Goal: Find specific page/section: Find specific page/section

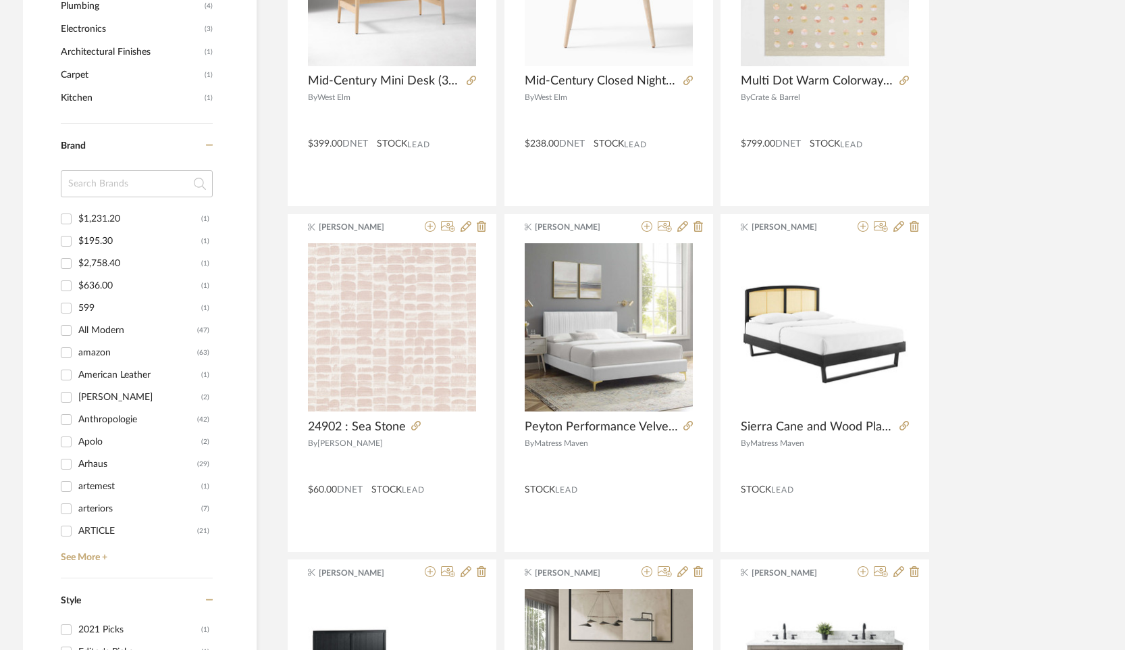
scroll to position [1191, 0]
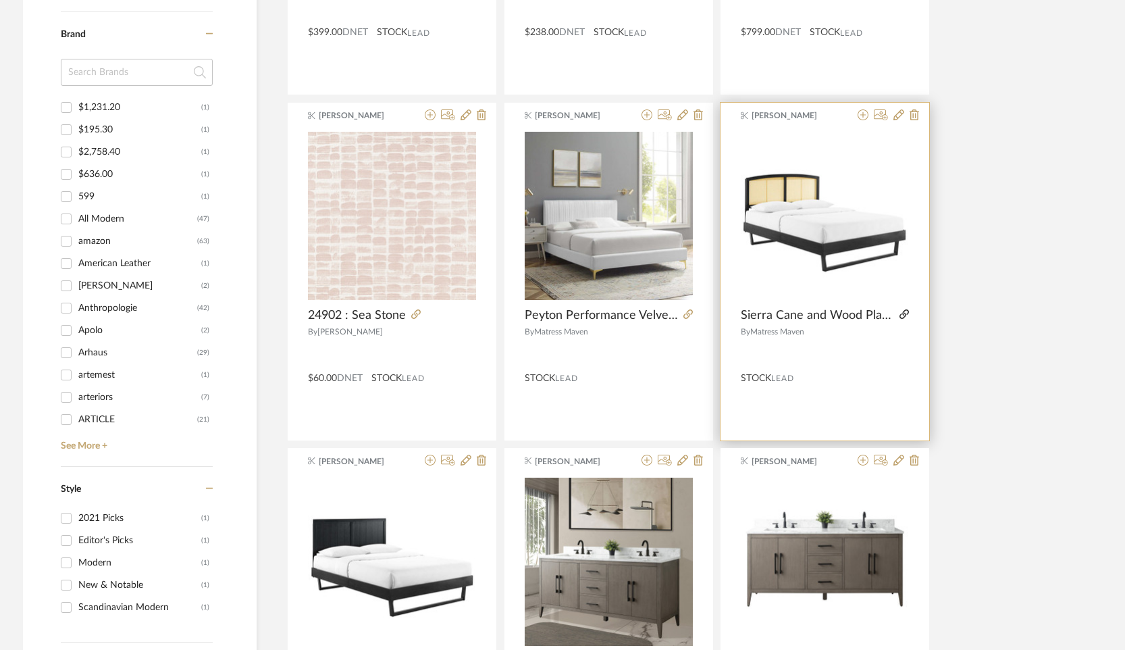
click at [904, 317] on icon at bounding box center [904, 313] width 9 height 9
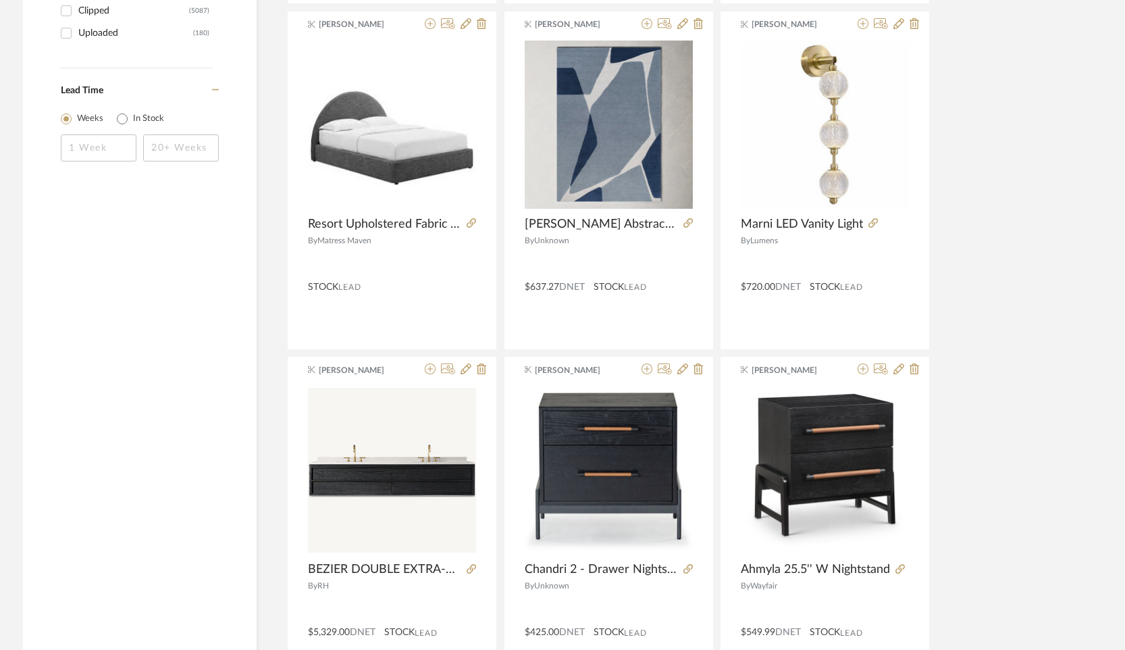
scroll to position [3198, 0]
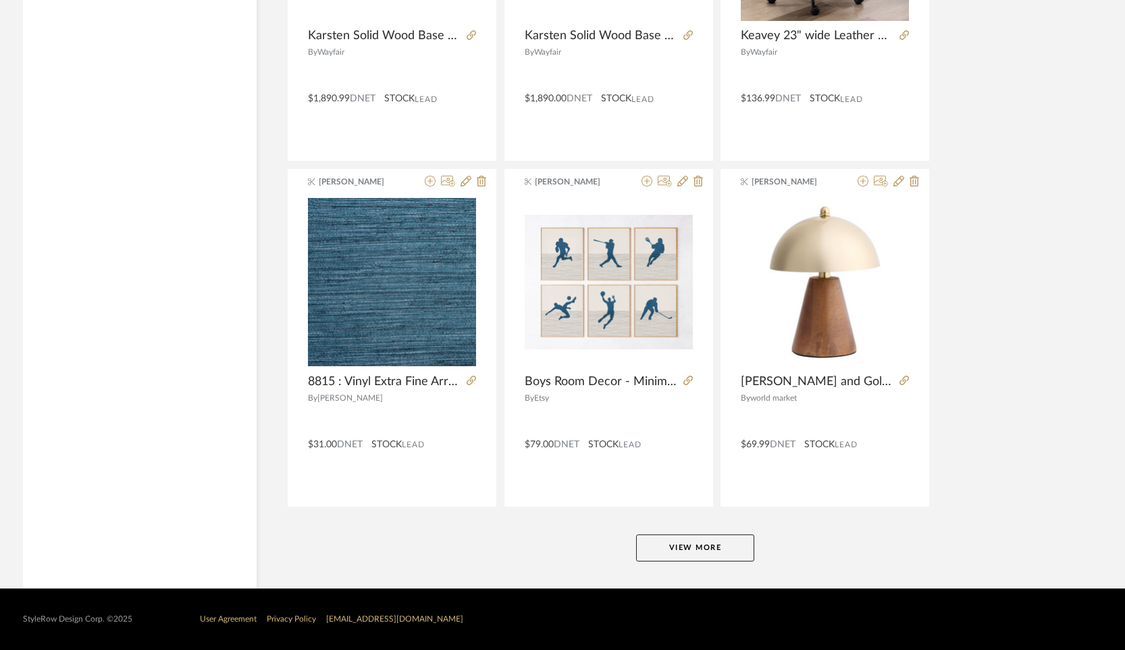
click at [664, 534] on button "View More" at bounding box center [695, 547] width 118 height 27
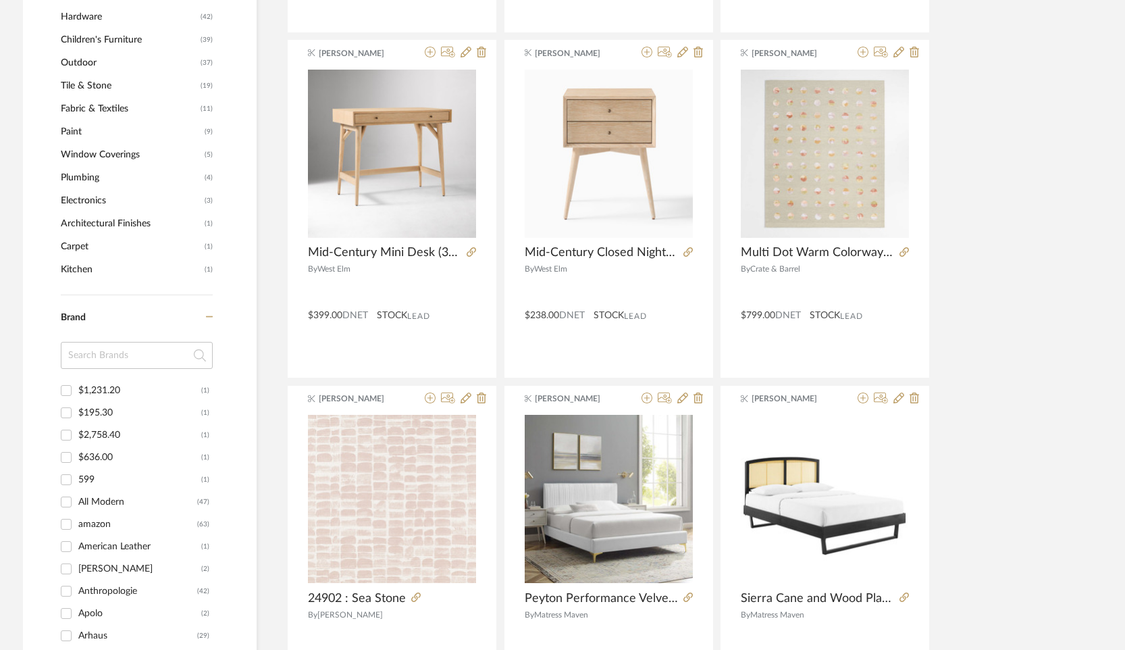
scroll to position [0, 0]
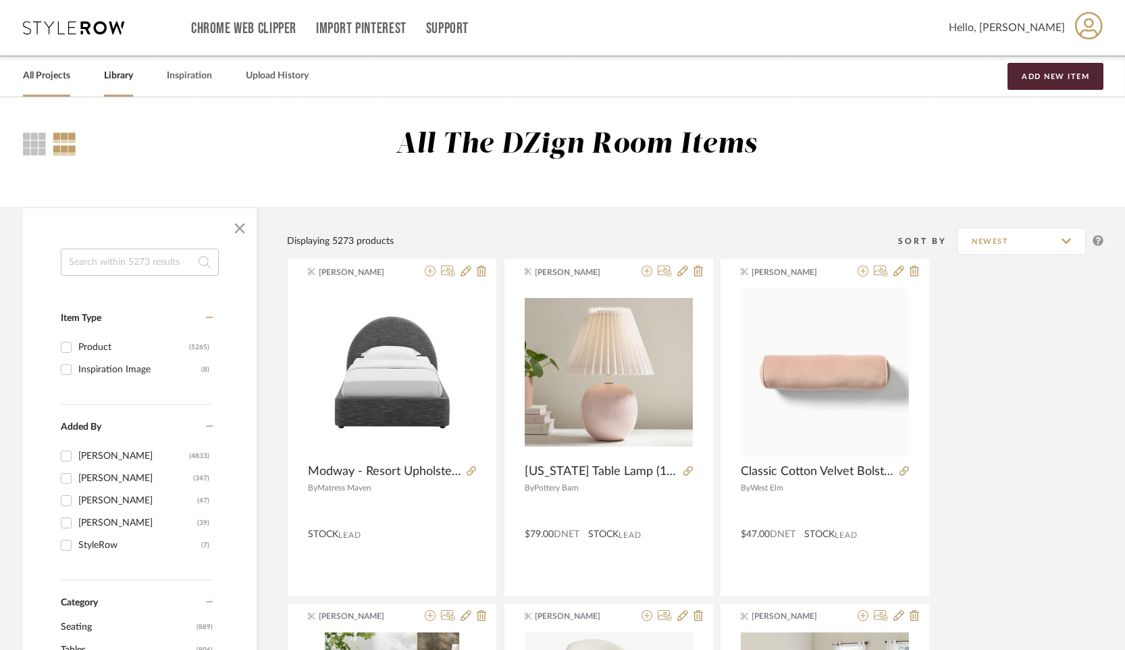
click at [54, 76] on link "All Projects" at bounding box center [46, 76] width 47 height 18
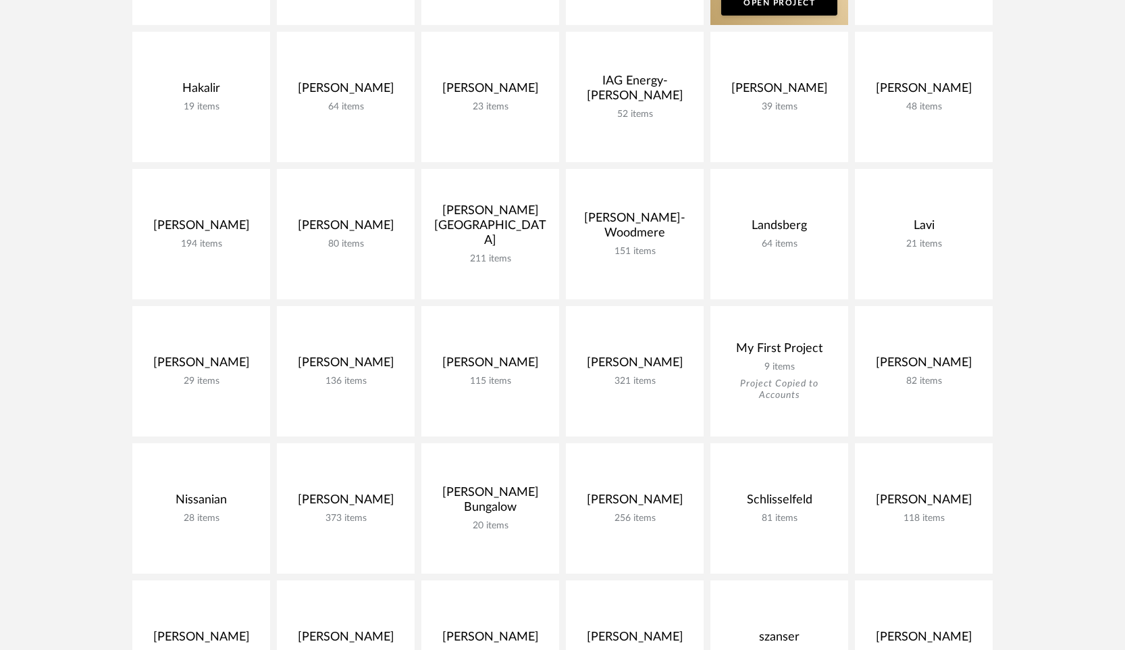
scroll to position [990, 0]
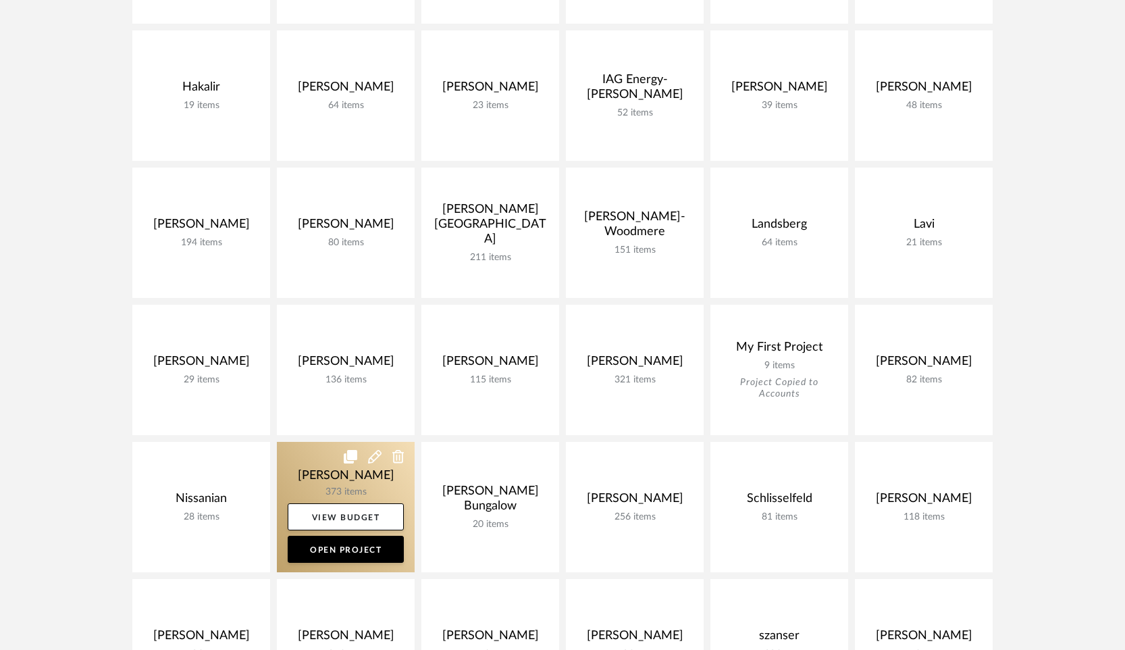
click at [356, 458] on icon at bounding box center [351, 457] width 14 height 14
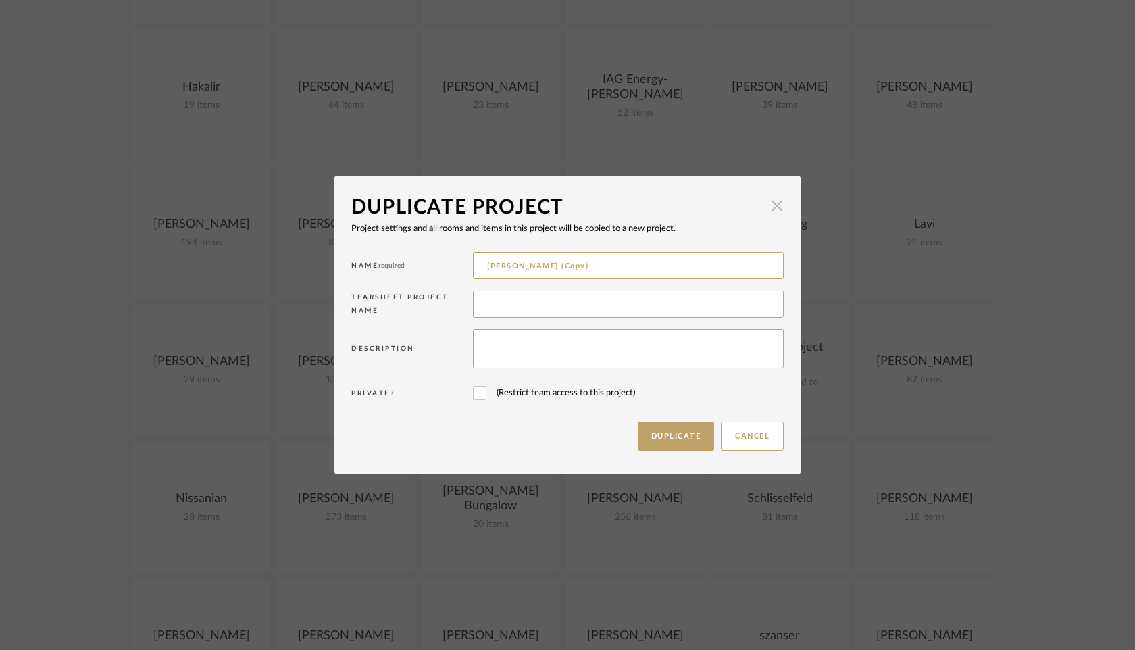
click at [768, 214] on span "button" at bounding box center [776, 205] width 27 height 27
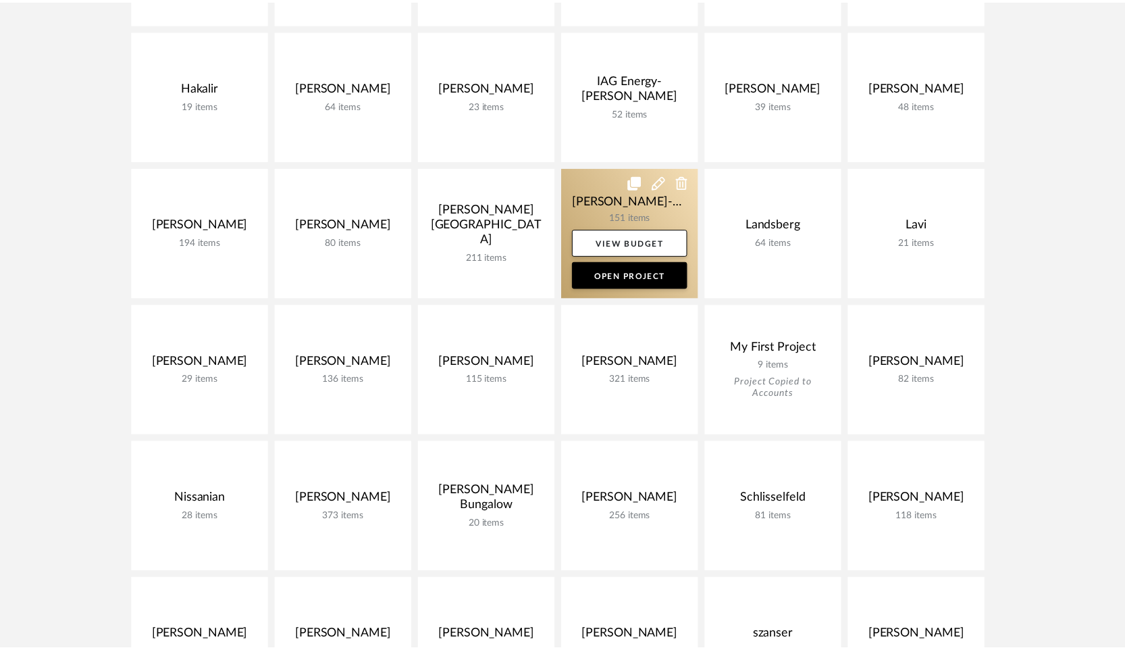
scroll to position [990, 0]
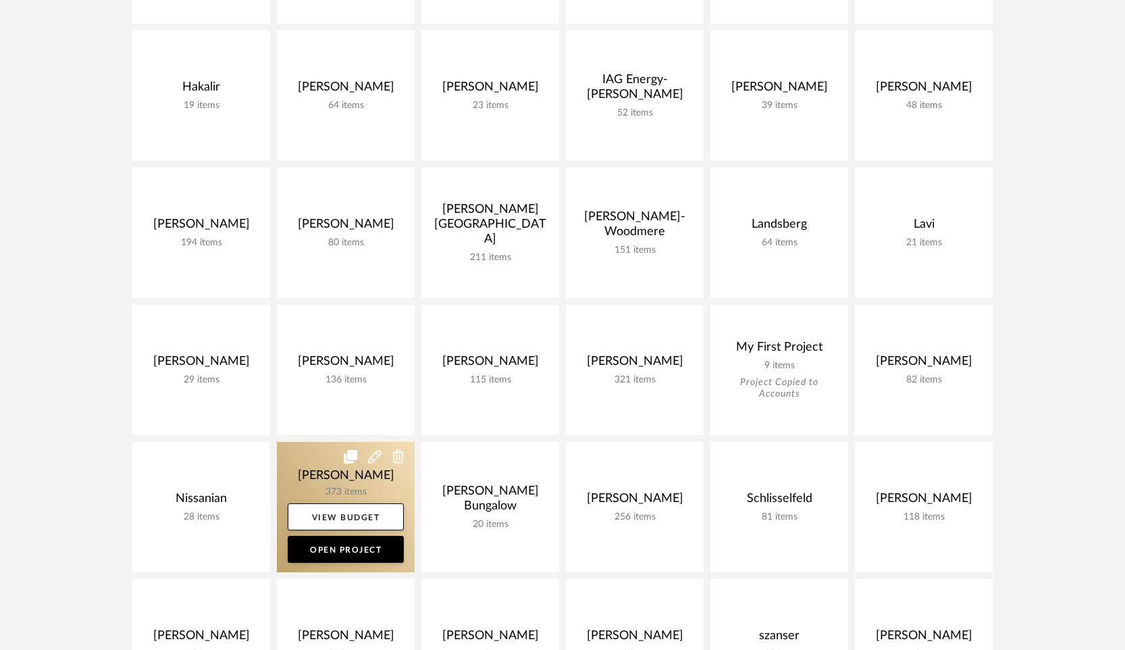
click at [351, 486] on link at bounding box center [346, 507] width 138 height 130
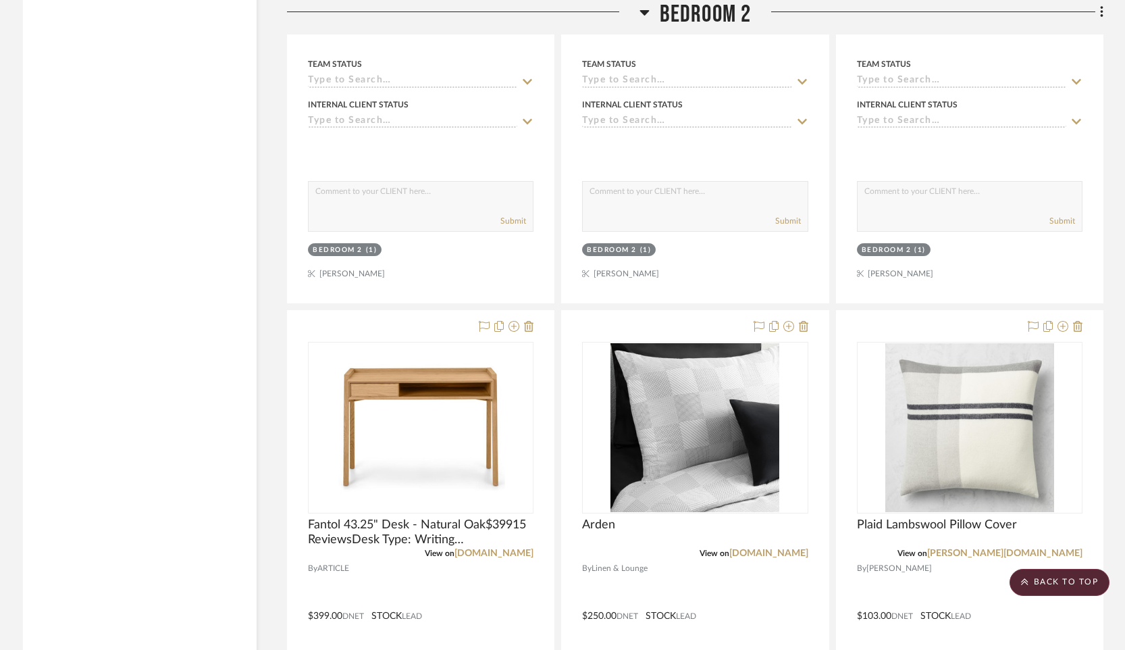
scroll to position [24296, 0]
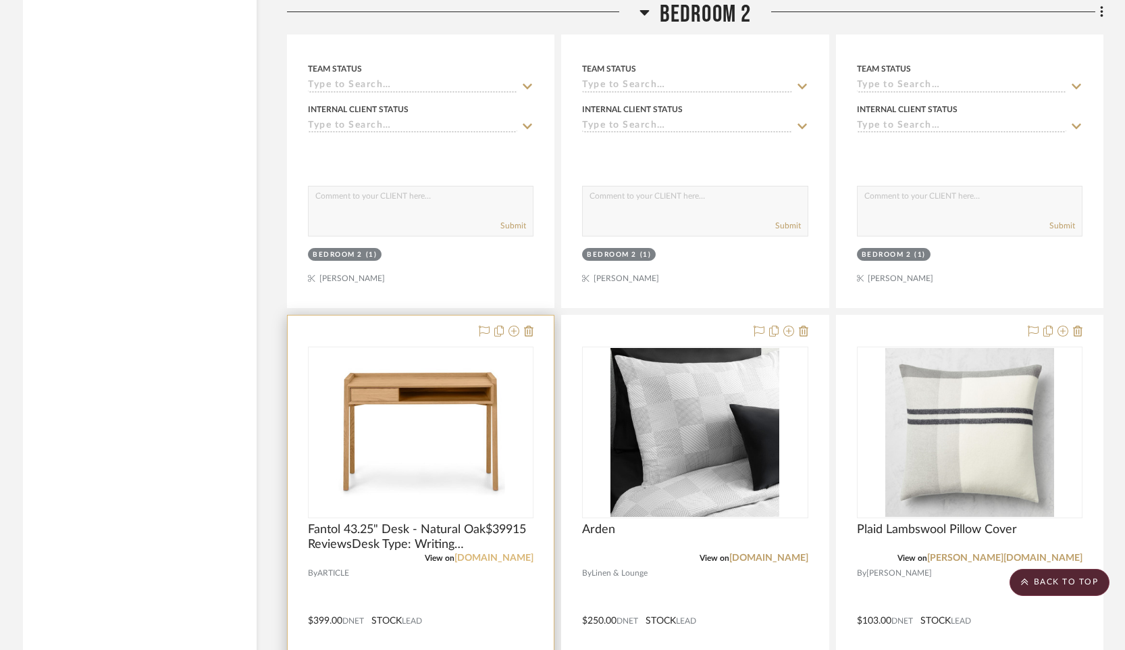
click at [515, 553] on link "[DOMAIN_NAME]" at bounding box center [494, 557] width 79 height 9
